Goal: Navigation & Orientation: Find specific page/section

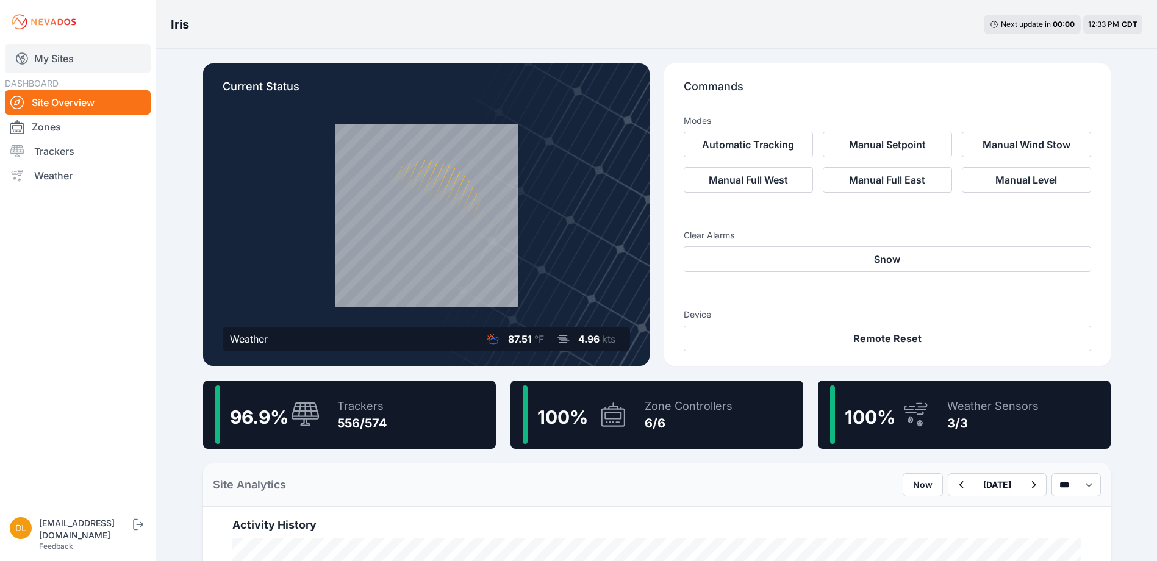
click at [52, 62] on link "My Sites" at bounding box center [78, 58] width 146 height 29
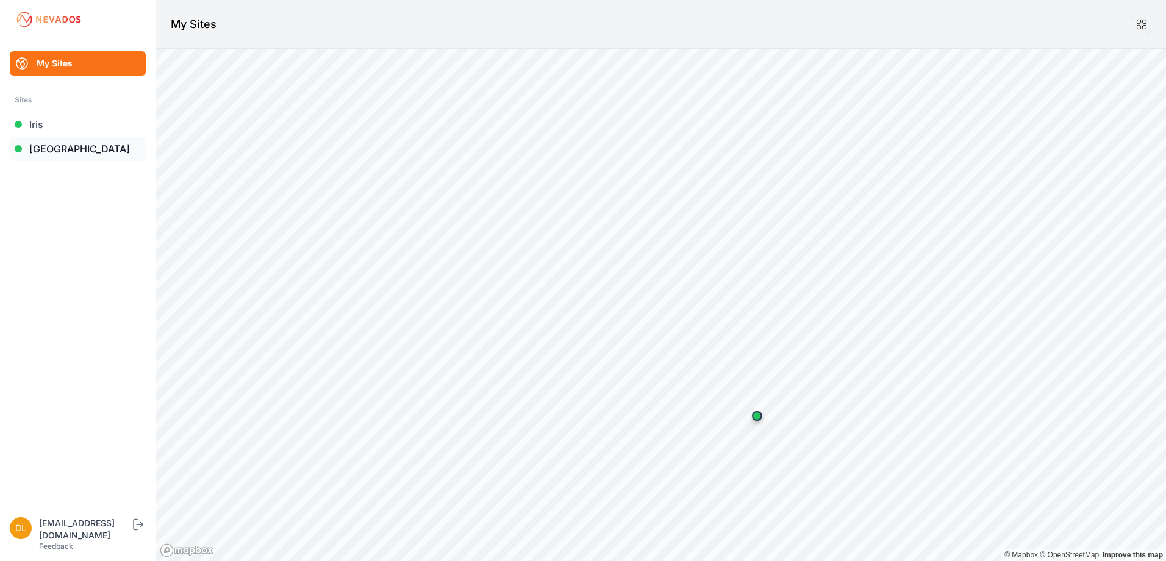
click at [54, 145] on link "[GEOGRAPHIC_DATA]" at bounding box center [78, 149] width 136 height 24
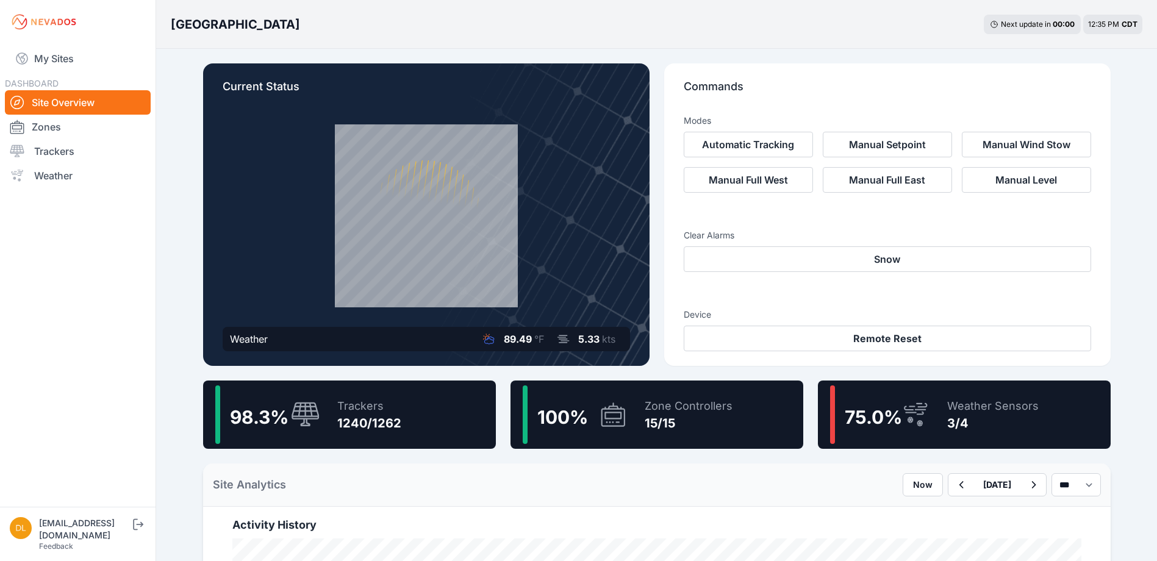
click at [929, 418] on icon at bounding box center [915, 415] width 29 height 28
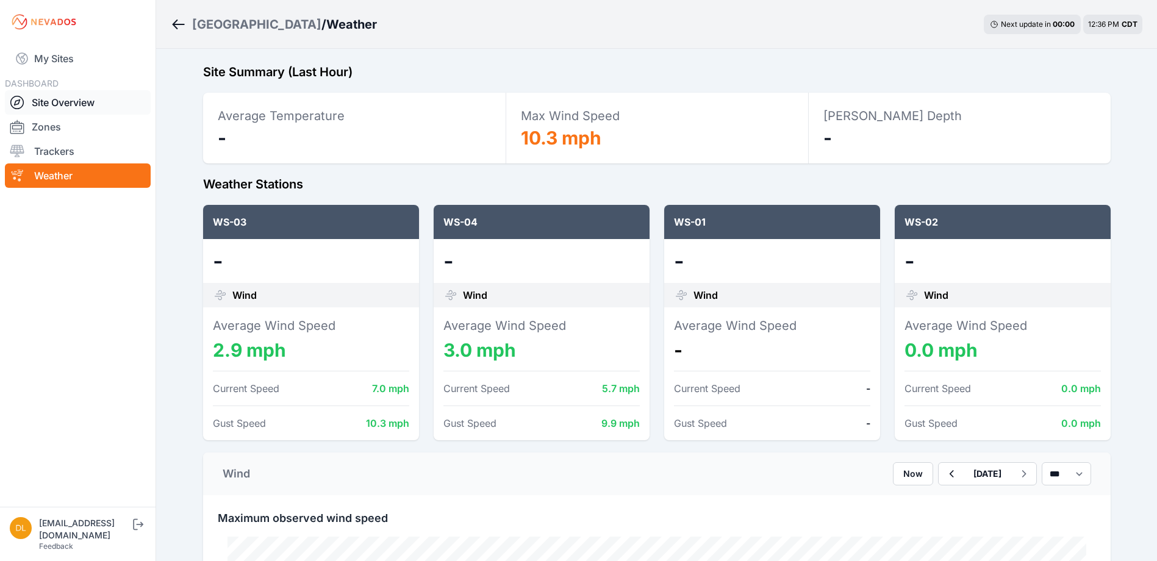
click at [43, 96] on link "Site Overview" at bounding box center [78, 102] width 146 height 24
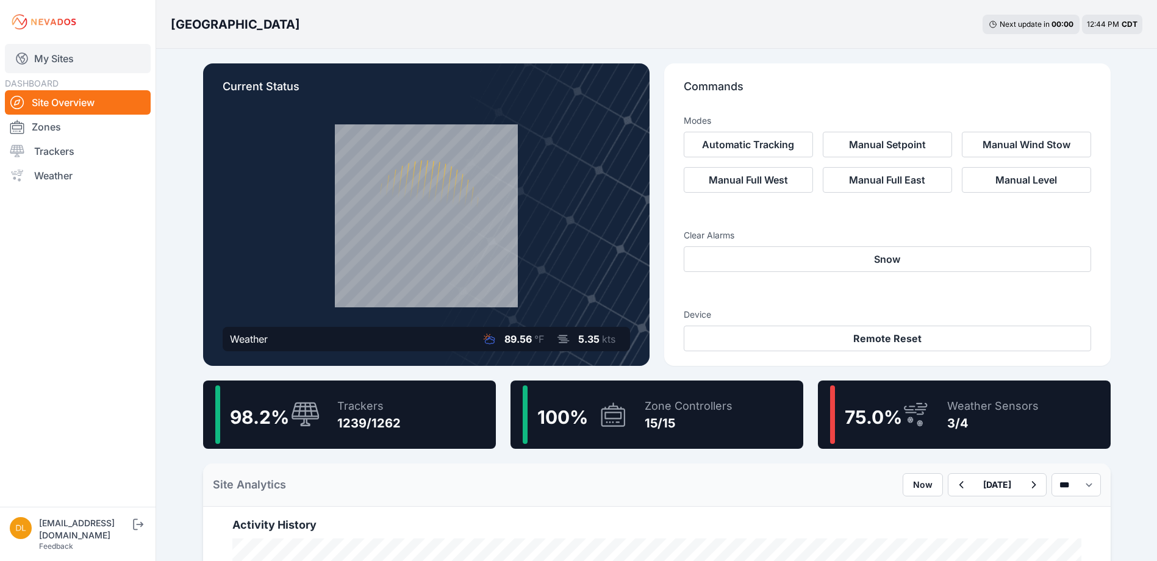
click at [56, 57] on link "My Sites" at bounding box center [78, 58] width 146 height 29
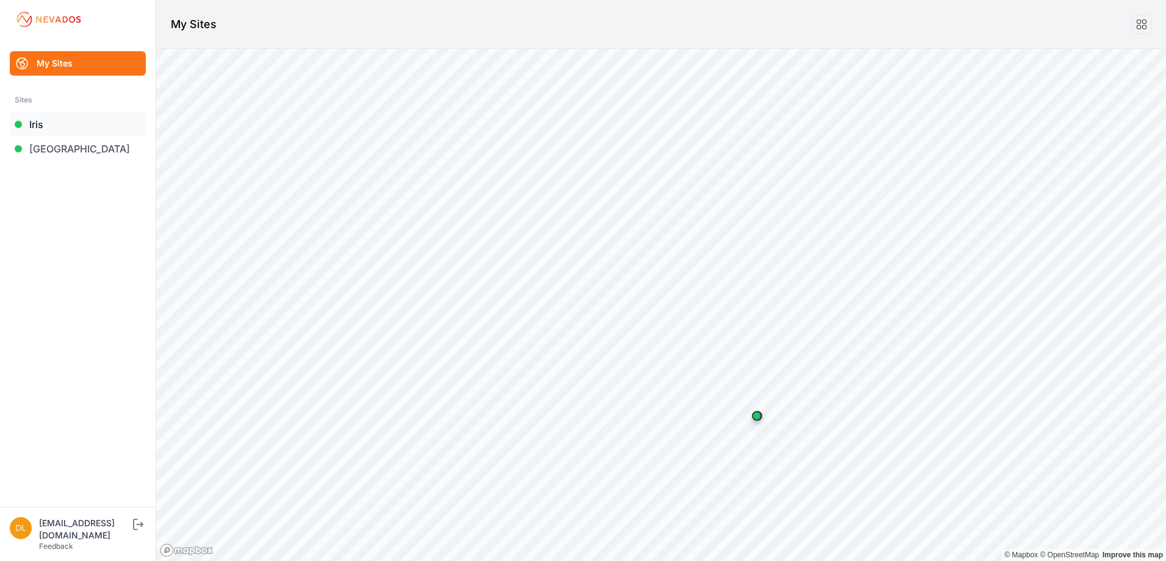
click at [52, 121] on link "Iris" at bounding box center [78, 124] width 136 height 24
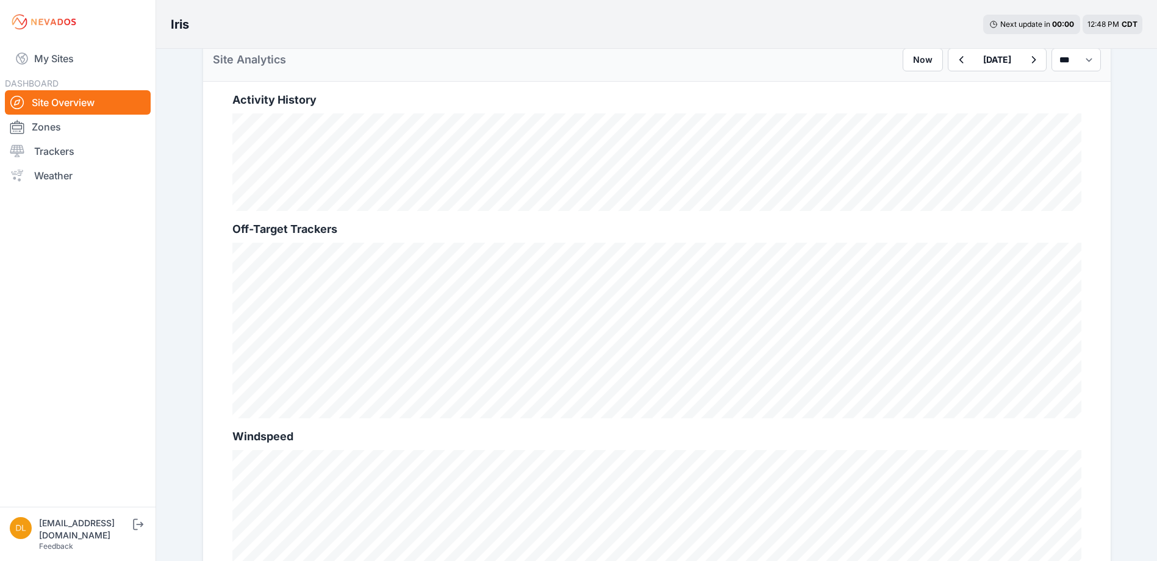
scroll to position [488, 0]
